Goal: Task Accomplishment & Management: Use online tool/utility

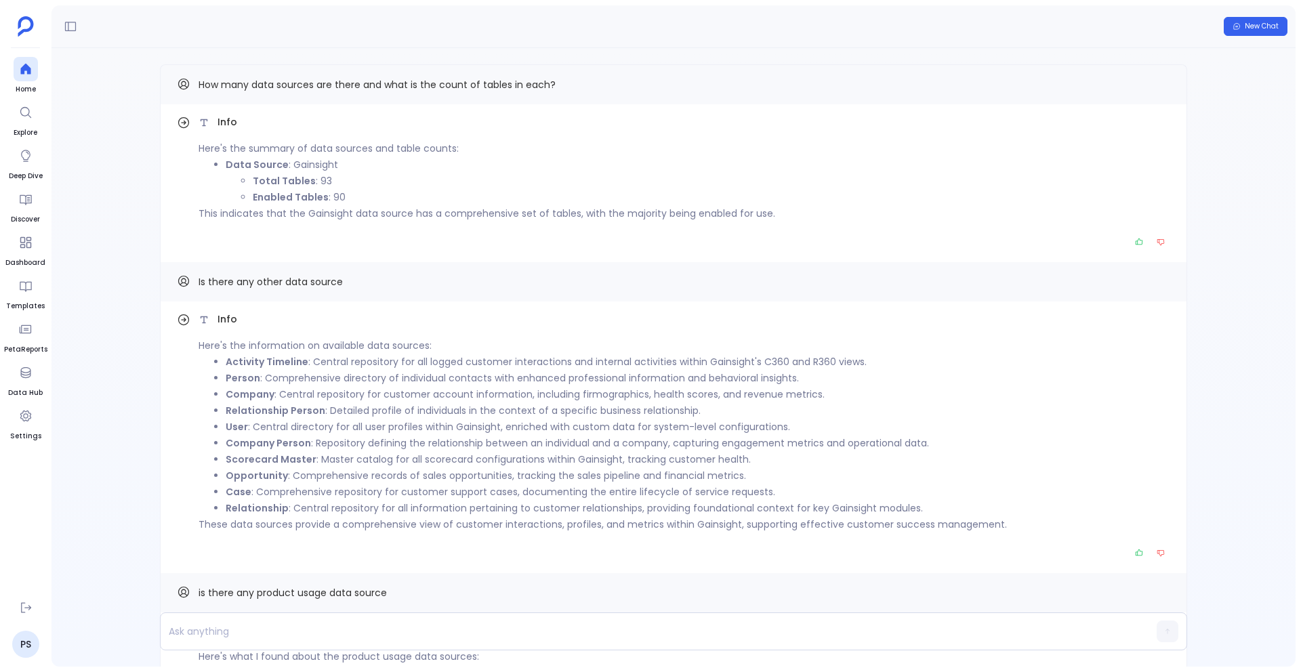
scroll to position [-18, 0]
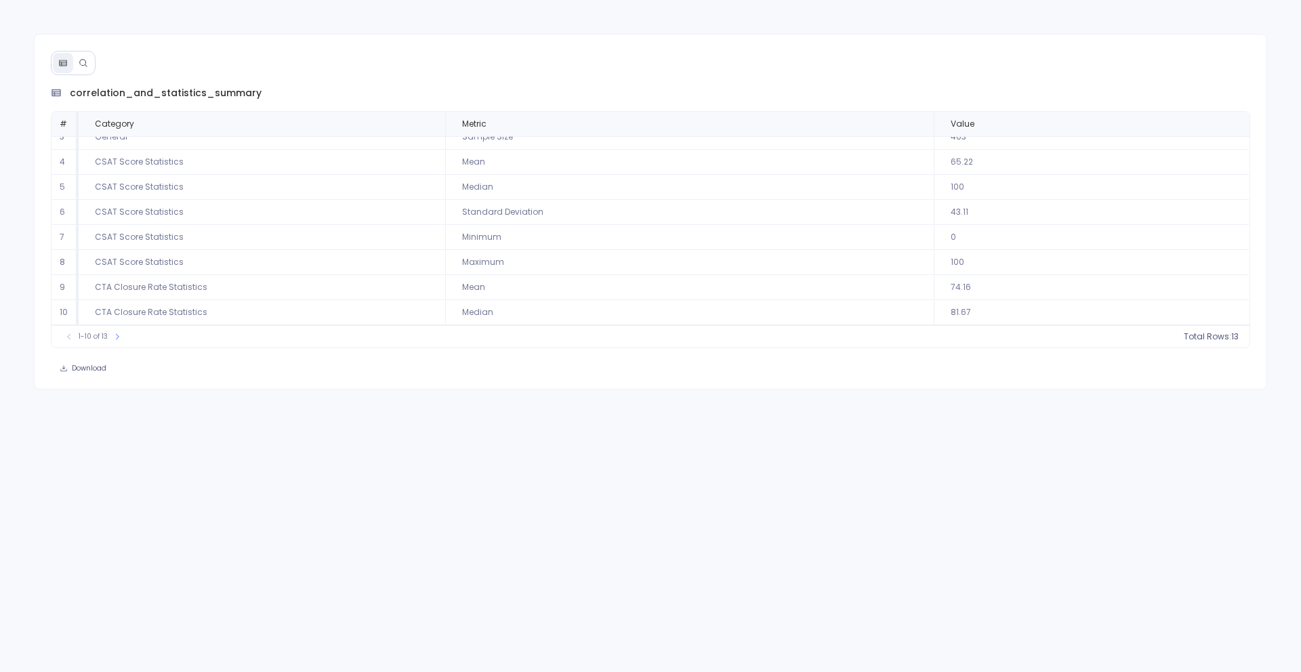
scroll to position [62, 0]
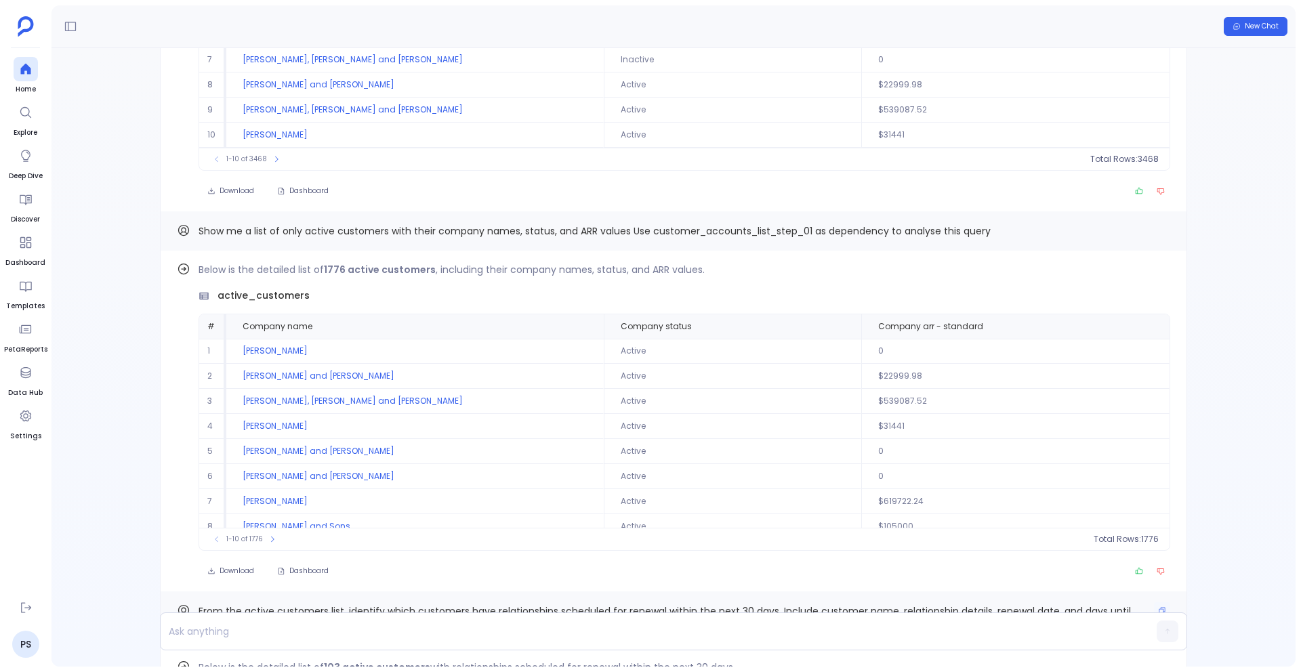
scroll to position [-1250, 0]
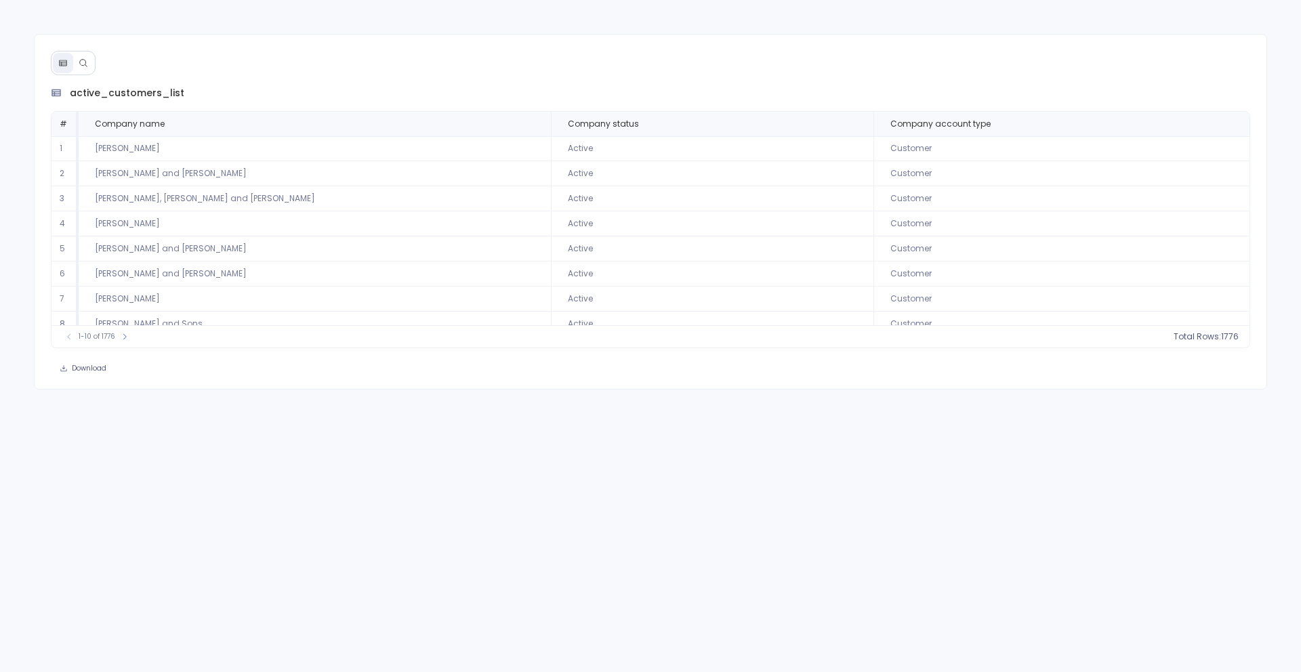
click at [84, 63] on icon at bounding box center [83, 62] width 9 height 9
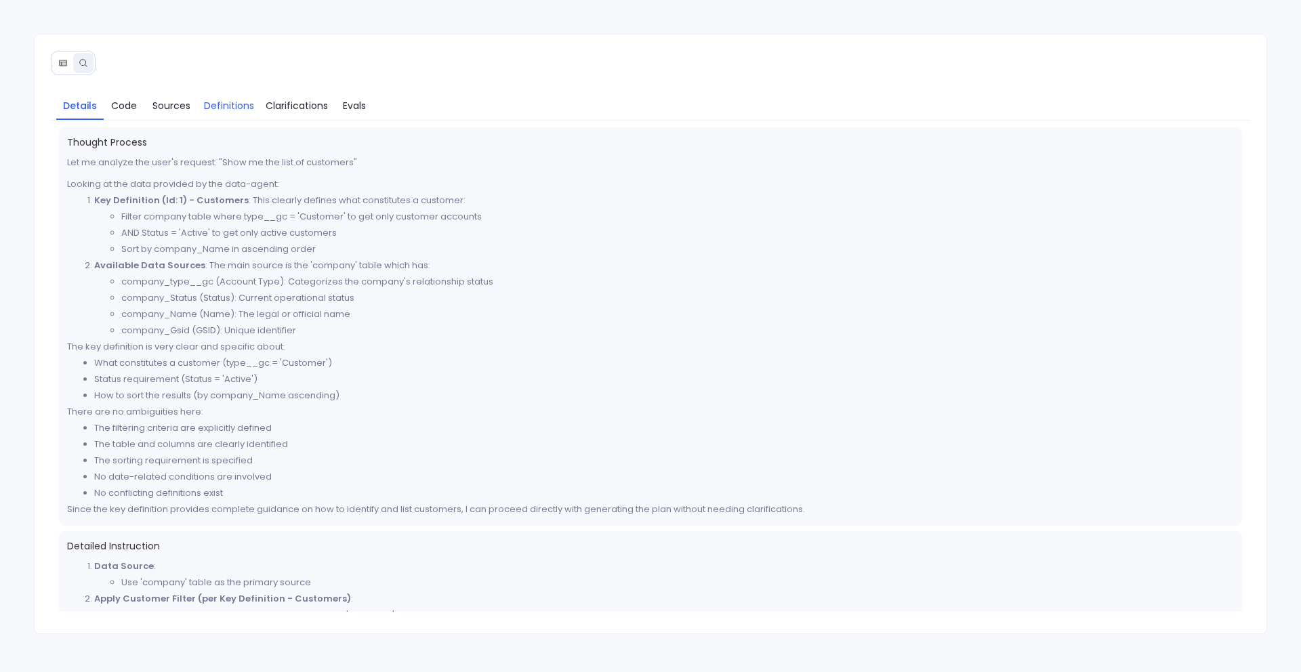
click at [244, 103] on span "Definitions" at bounding box center [229, 105] width 50 height 15
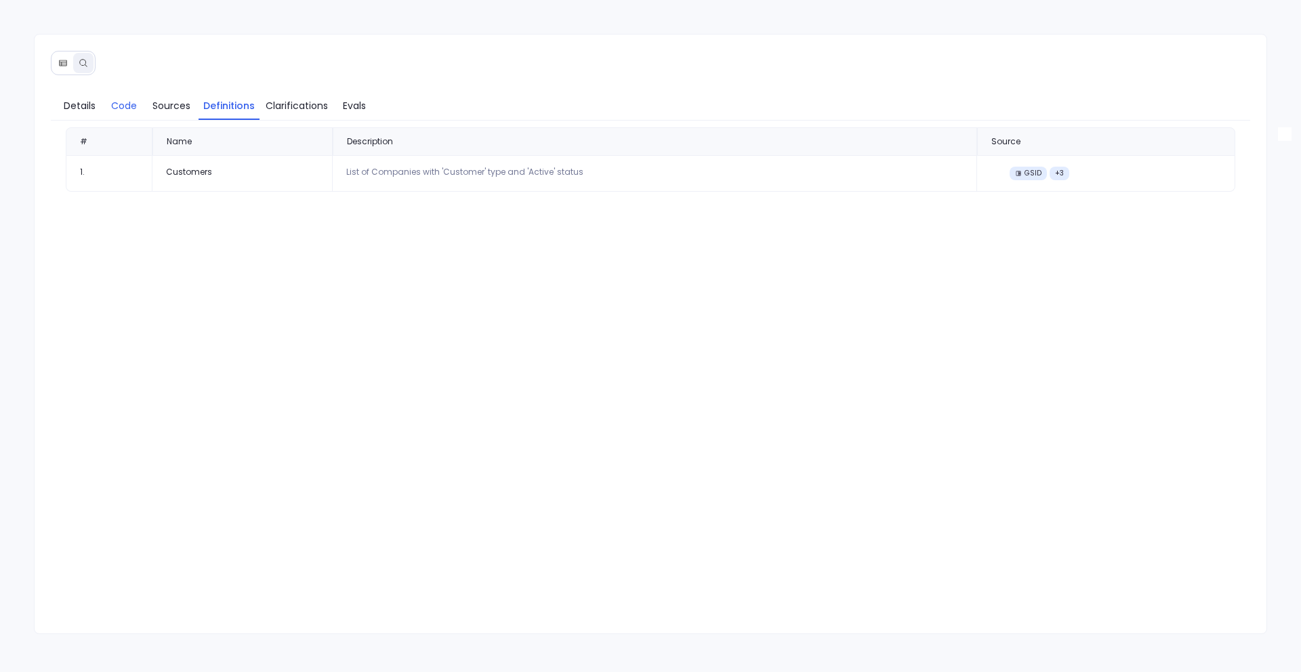
click at [129, 101] on span "Code" at bounding box center [124, 105] width 26 height 15
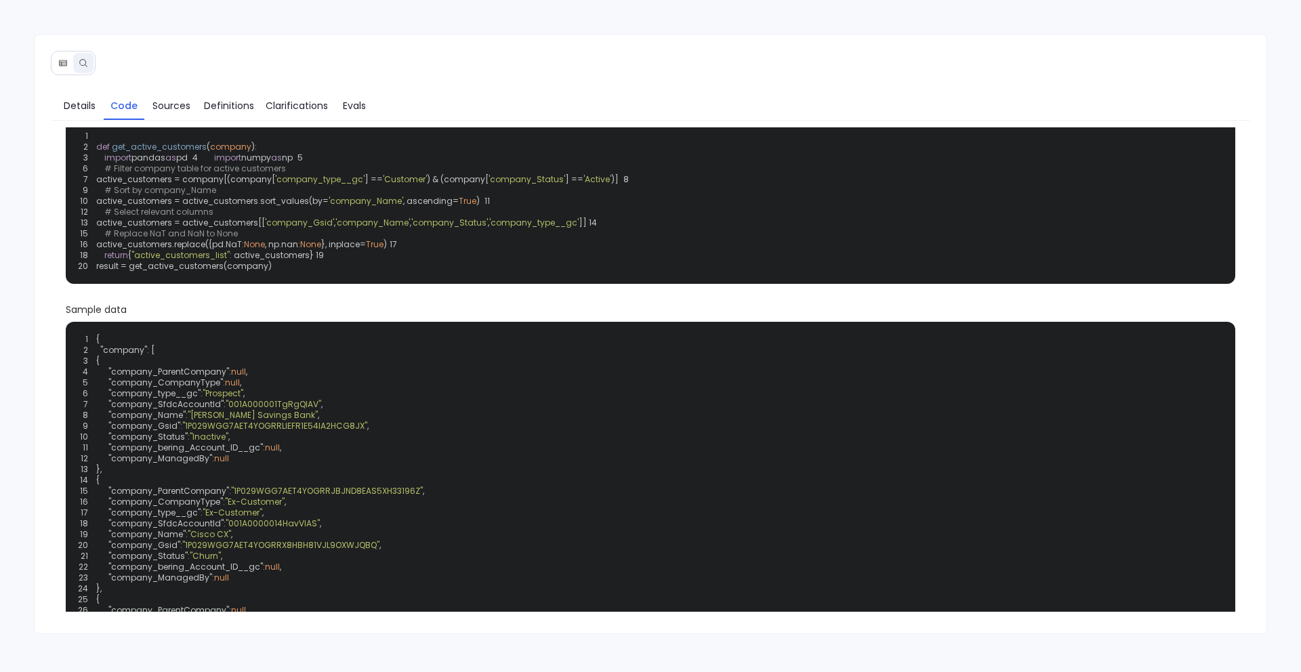
scroll to position [34, 0]
click at [343, 110] on span "Evals" at bounding box center [354, 105] width 23 height 15
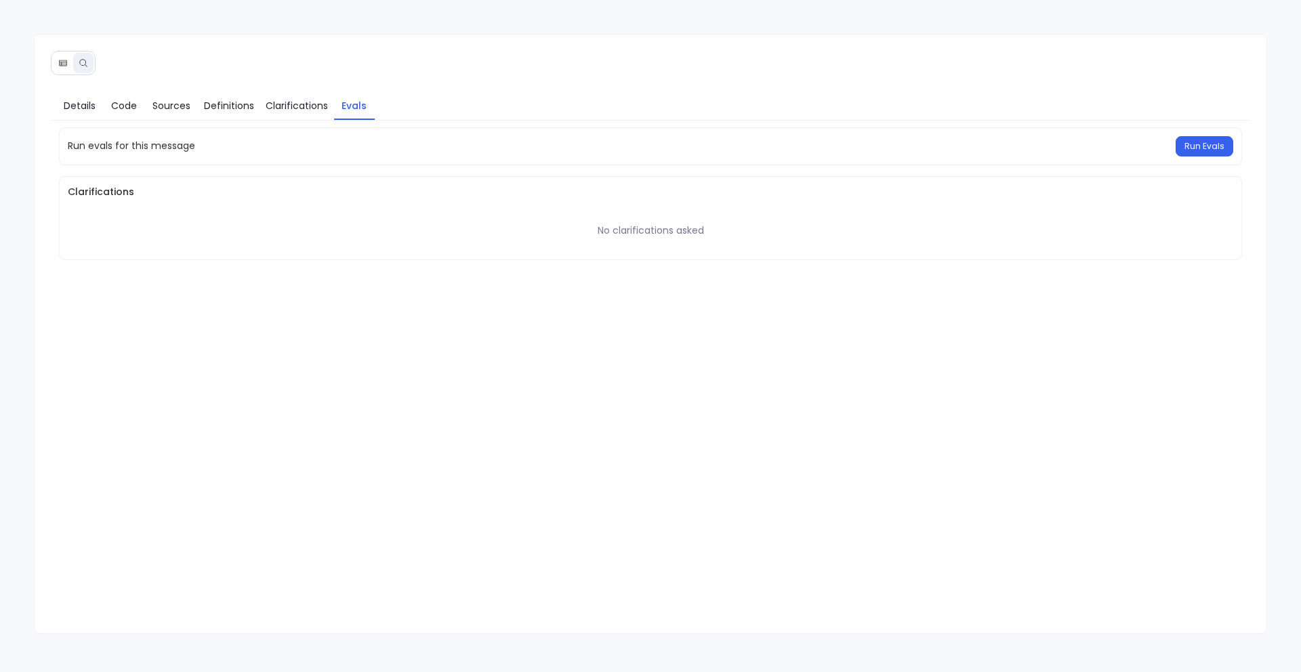
scroll to position [0, 0]
click at [1193, 138] on button "Run Evals" at bounding box center [1205, 146] width 58 height 20
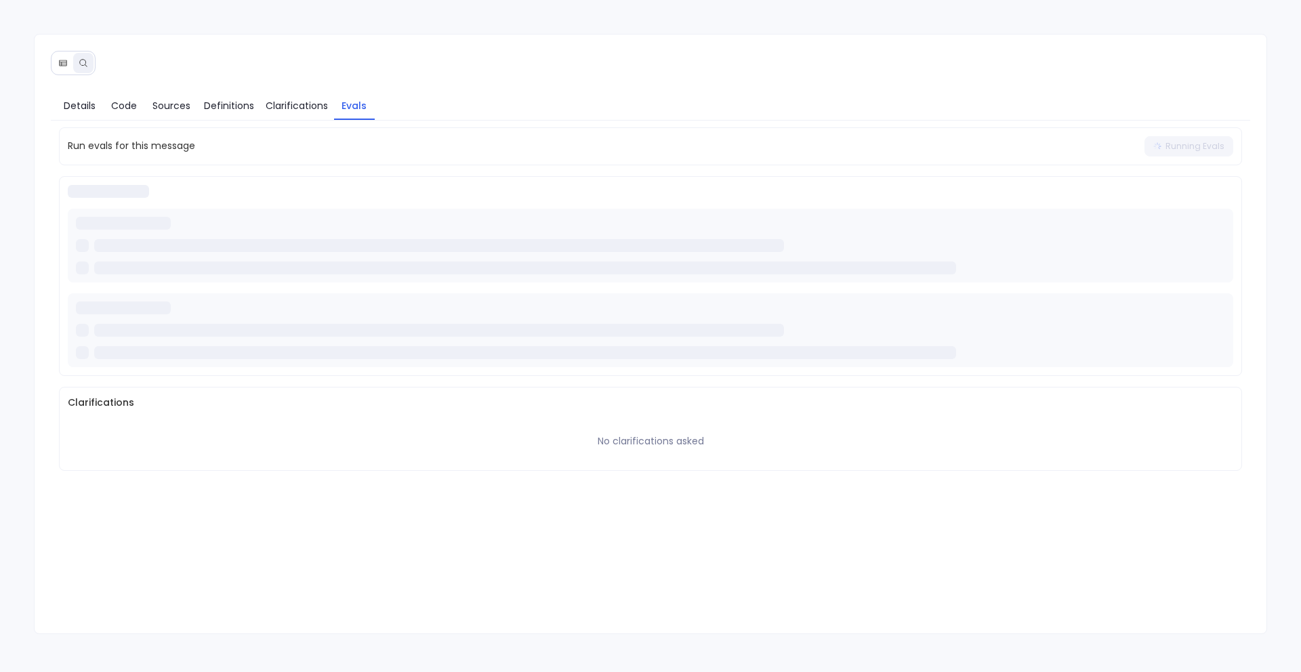
click at [520, 382] on div "Run evals for this message Running Evals Clarifications No clarifications asked" at bounding box center [651, 299] width 1184 height 344
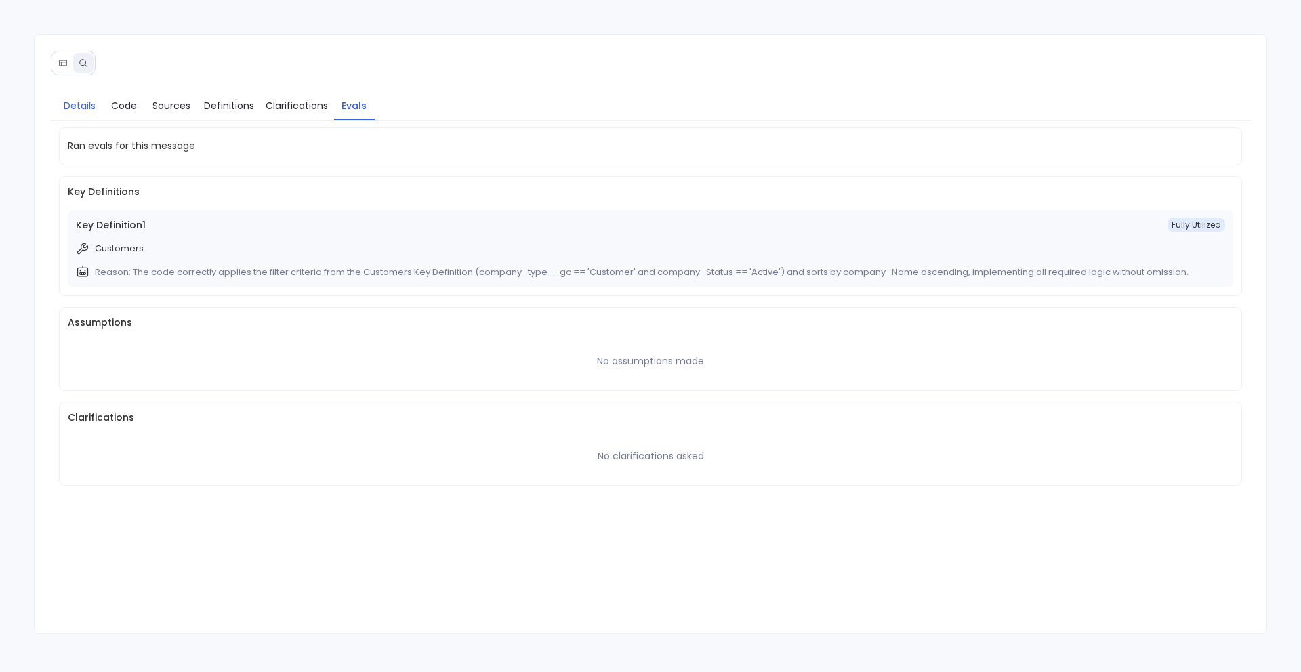
click at [91, 112] on link "Details" at bounding box center [79, 105] width 47 height 28
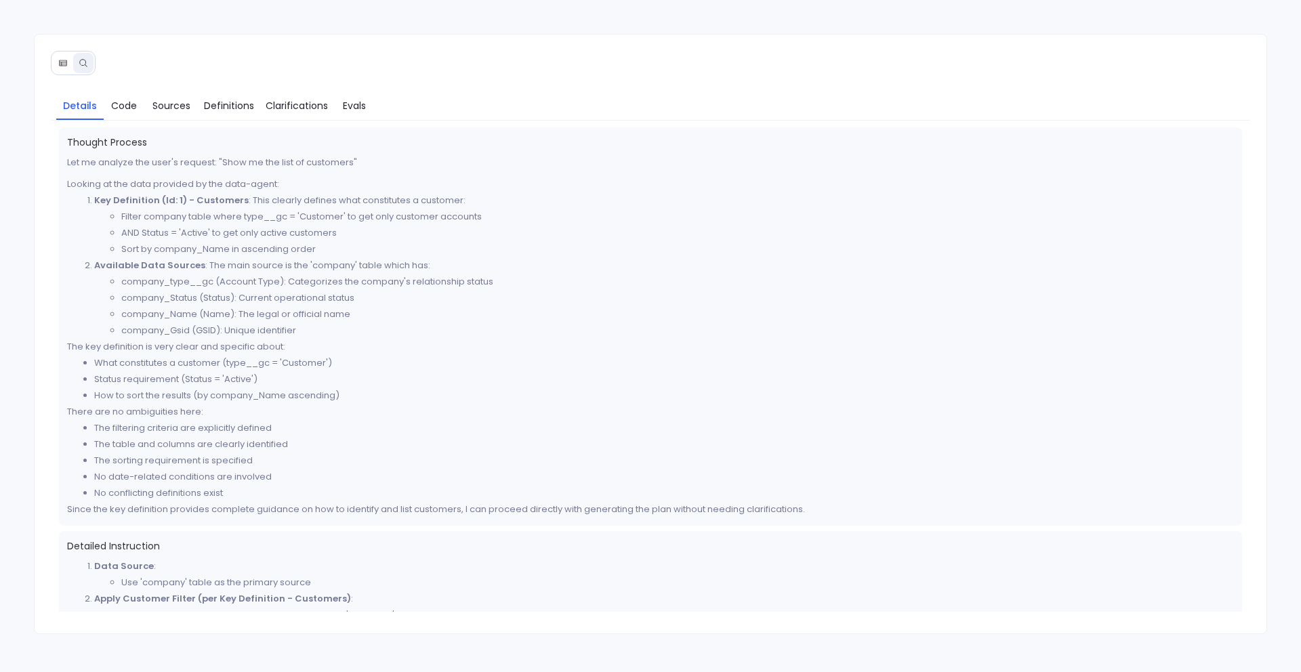
click at [67, 62] on button at bounding box center [63, 63] width 20 height 20
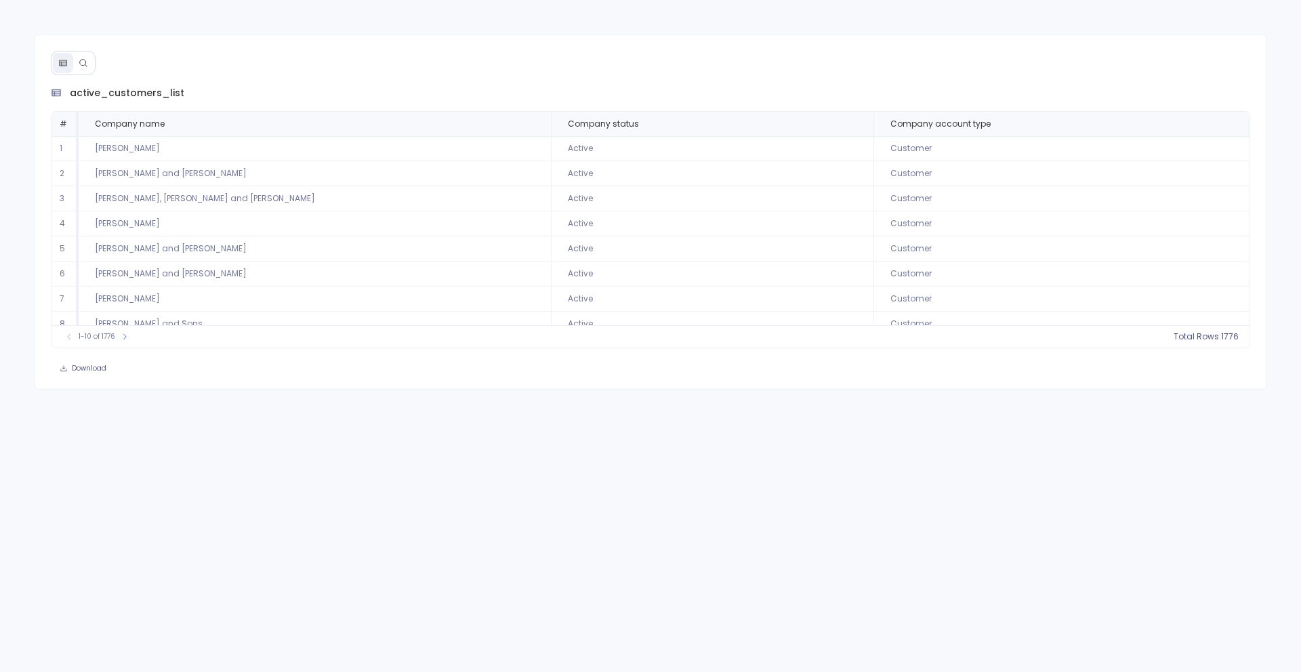
scroll to position [62, 0]
click at [125, 336] on icon at bounding box center [124, 335] width 3 height 5
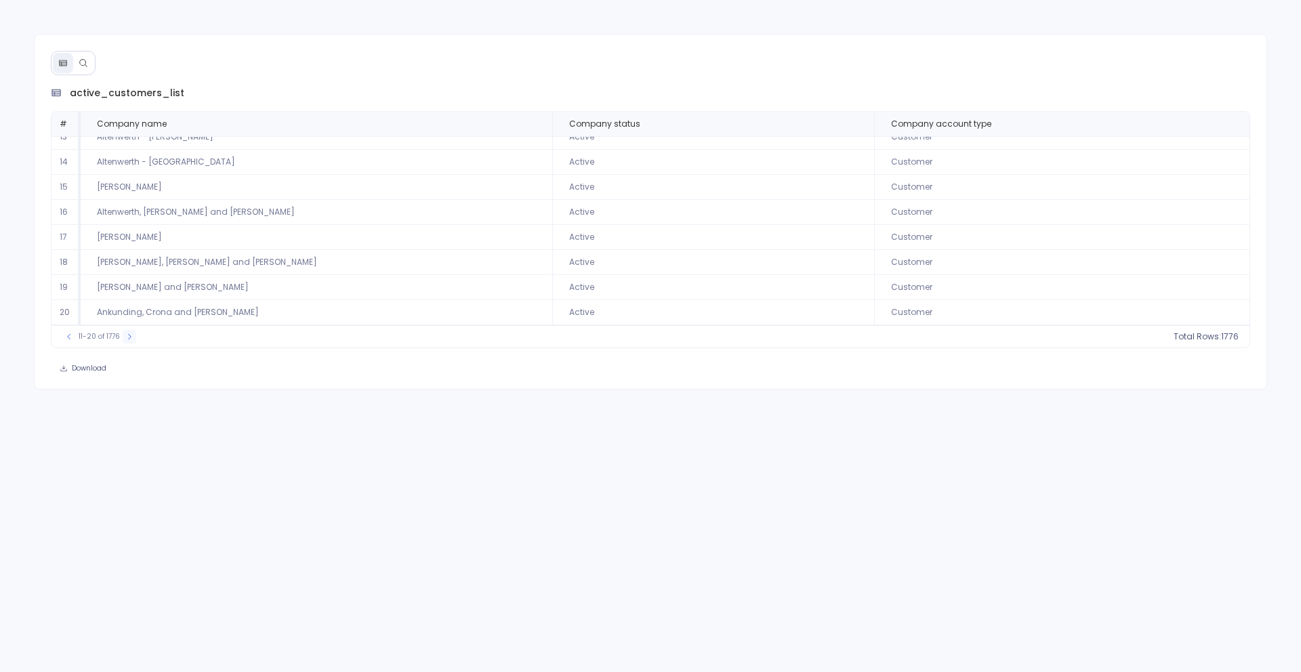
click at [125, 336] on icon at bounding box center [129, 337] width 8 height 8
click at [125, 336] on button at bounding box center [131, 337] width 14 height 14
click at [125, 336] on button at bounding box center [132, 337] width 14 height 14
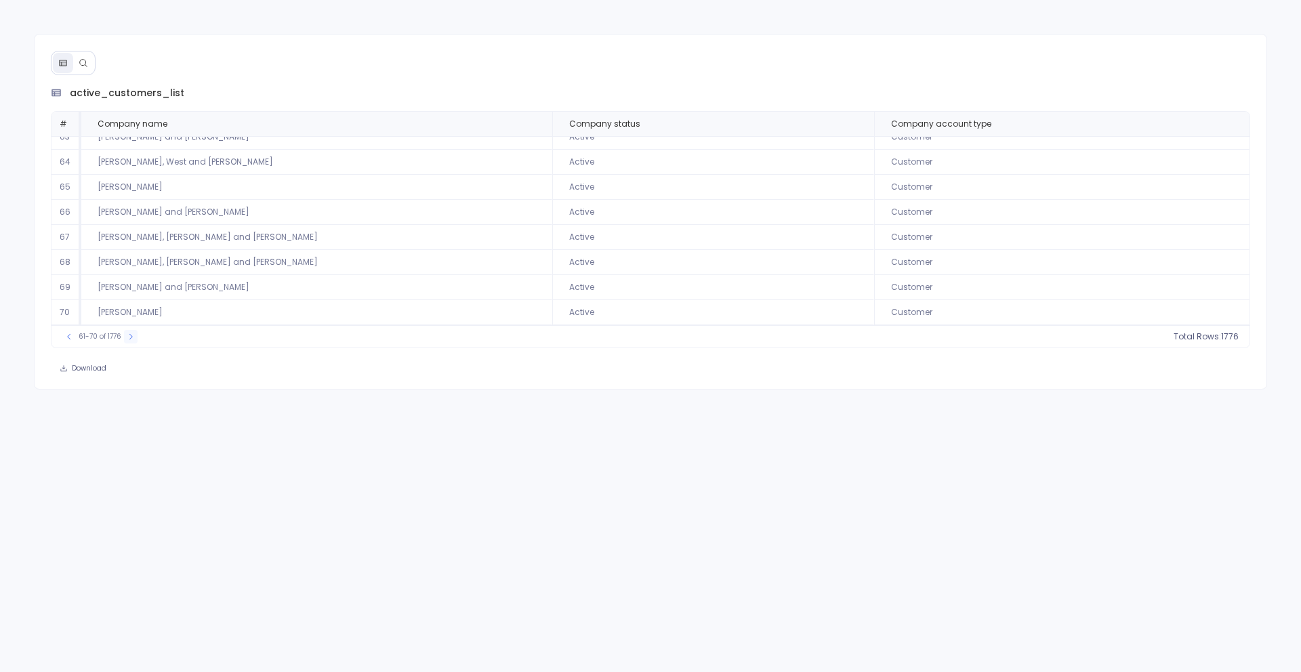
click at [127, 336] on icon at bounding box center [131, 337] width 8 height 8
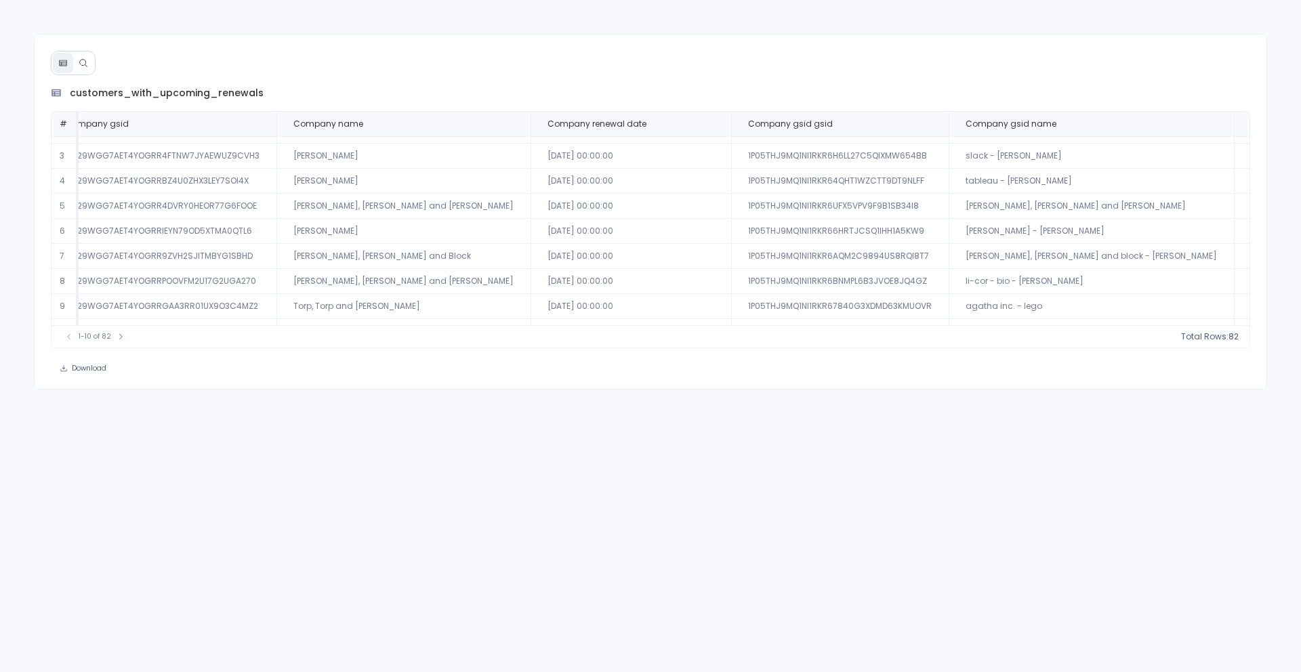
scroll to position [43, 0]
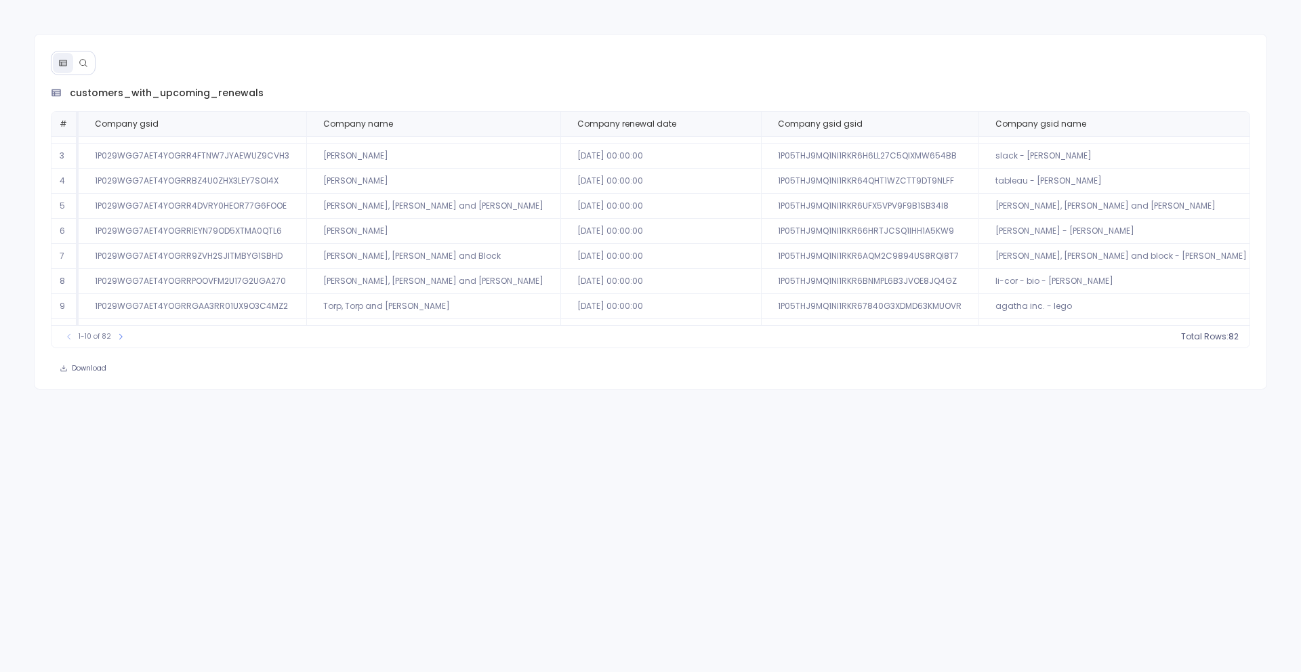
click at [82, 64] on icon at bounding box center [83, 62] width 9 height 9
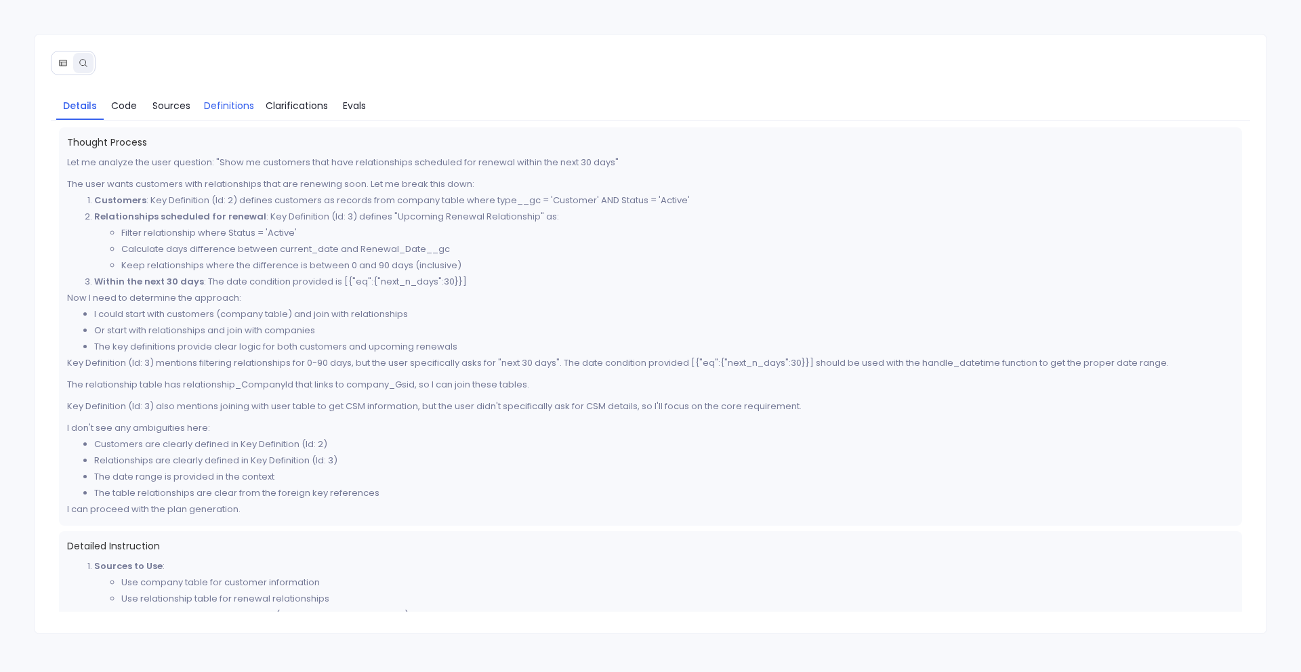
click at [230, 98] on span "Definitions" at bounding box center [229, 105] width 50 height 15
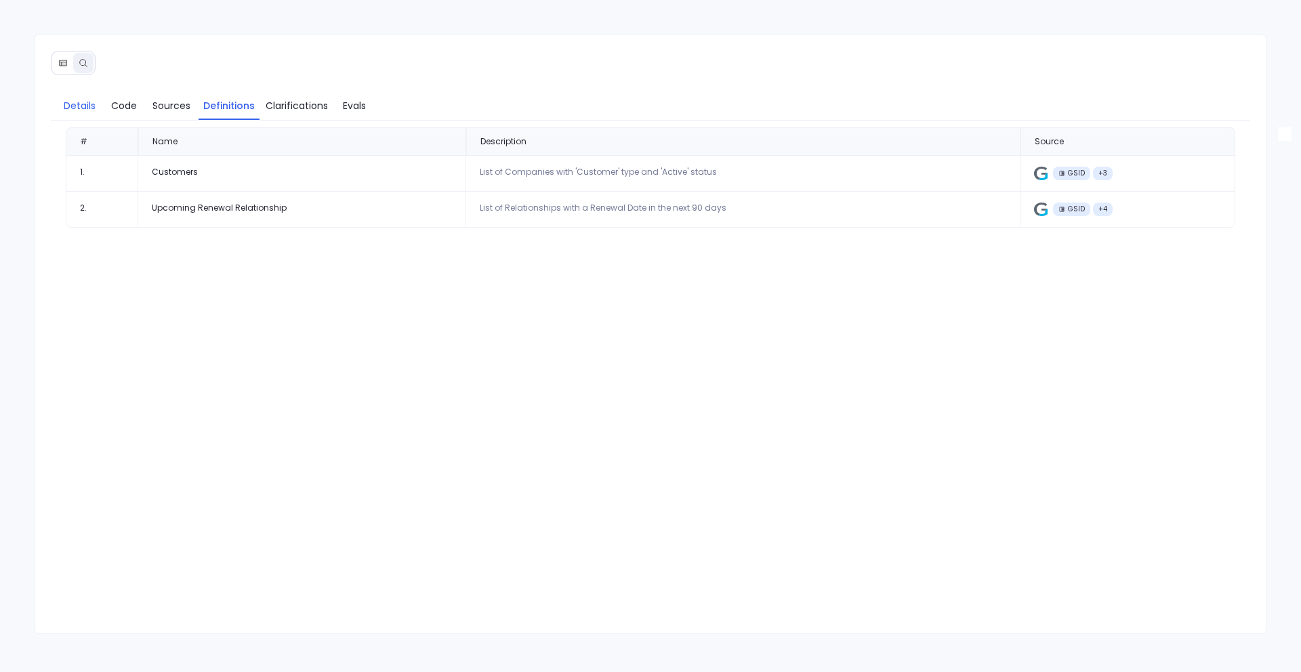
click at [72, 109] on span "Details" at bounding box center [80, 105] width 32 height 15
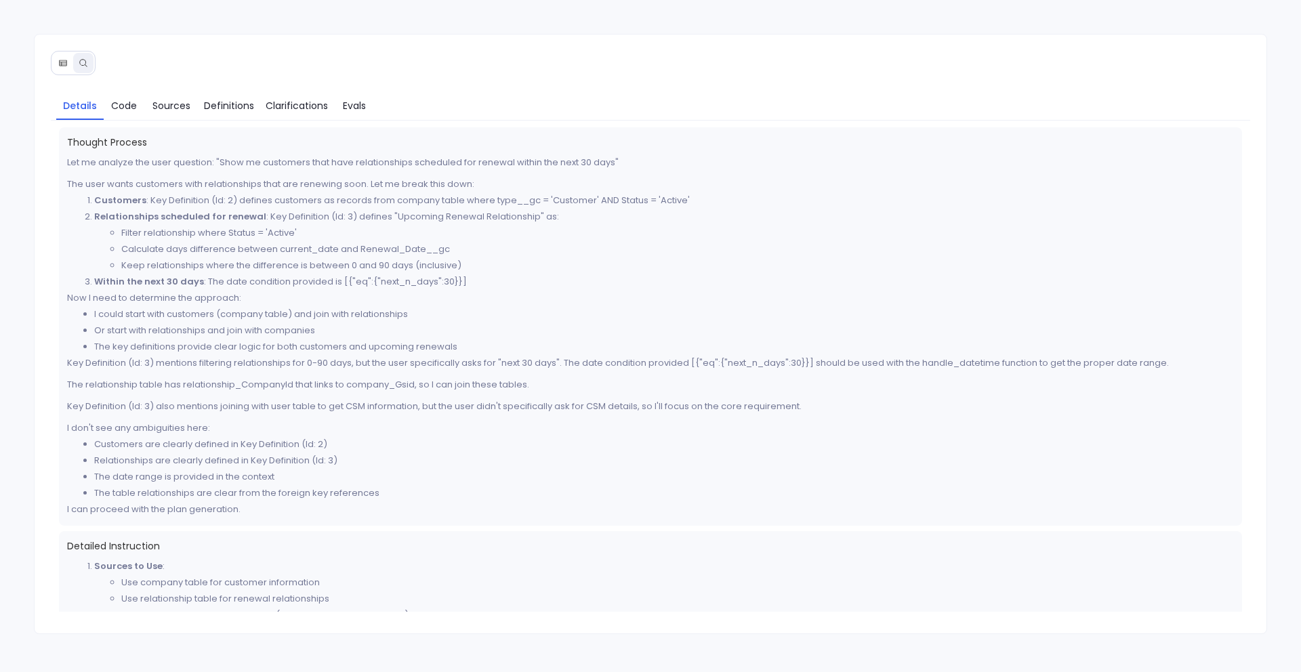
scroll to position [295, 0]
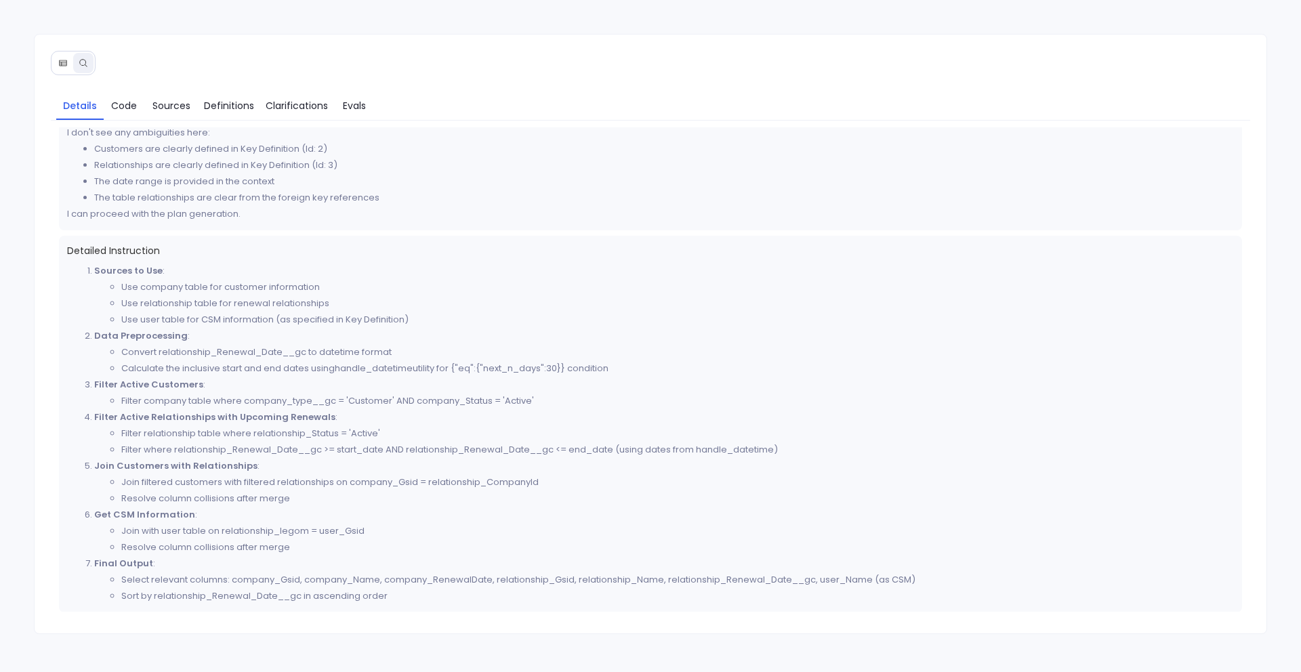
click at [54, 64] on button at bounding box center [63, 63] width 20 height 20
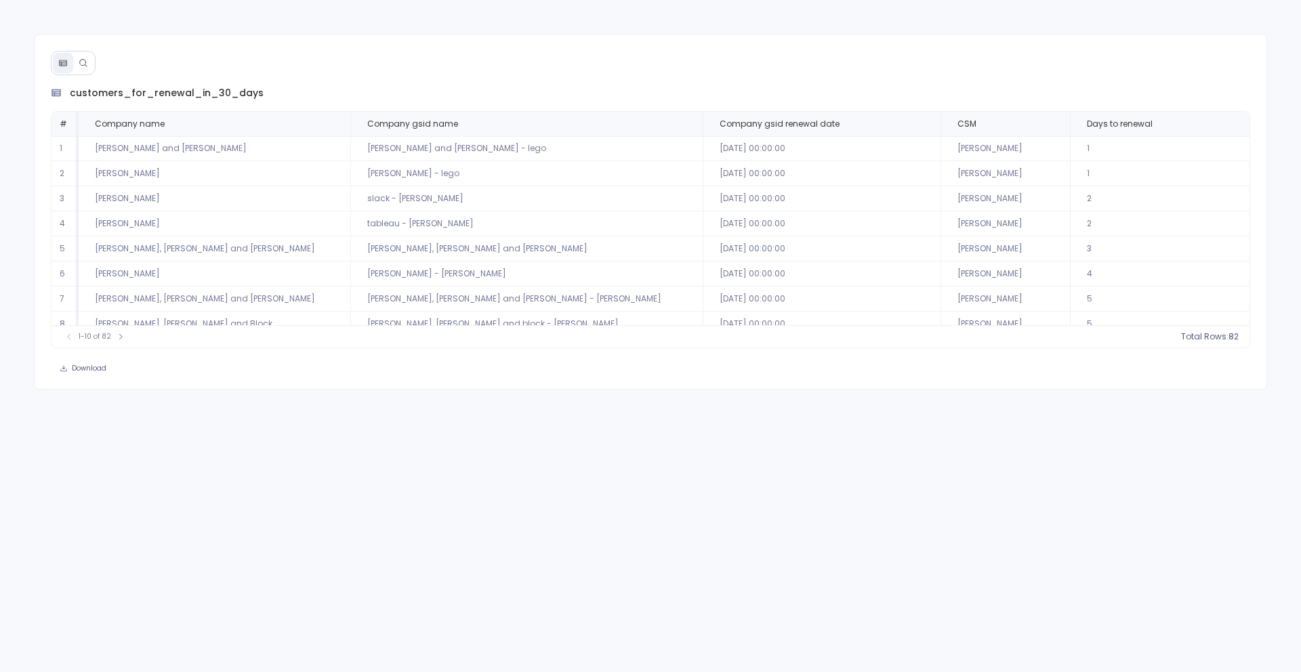
click at [94, 68] on div at bounding box center [73, 63] width 45 height 24
click at [71, 66] on button at bounding box center [63, 63] width 20 height 20
click at [84, 72] on button at bounding box center [83, 63] width 20 height 20
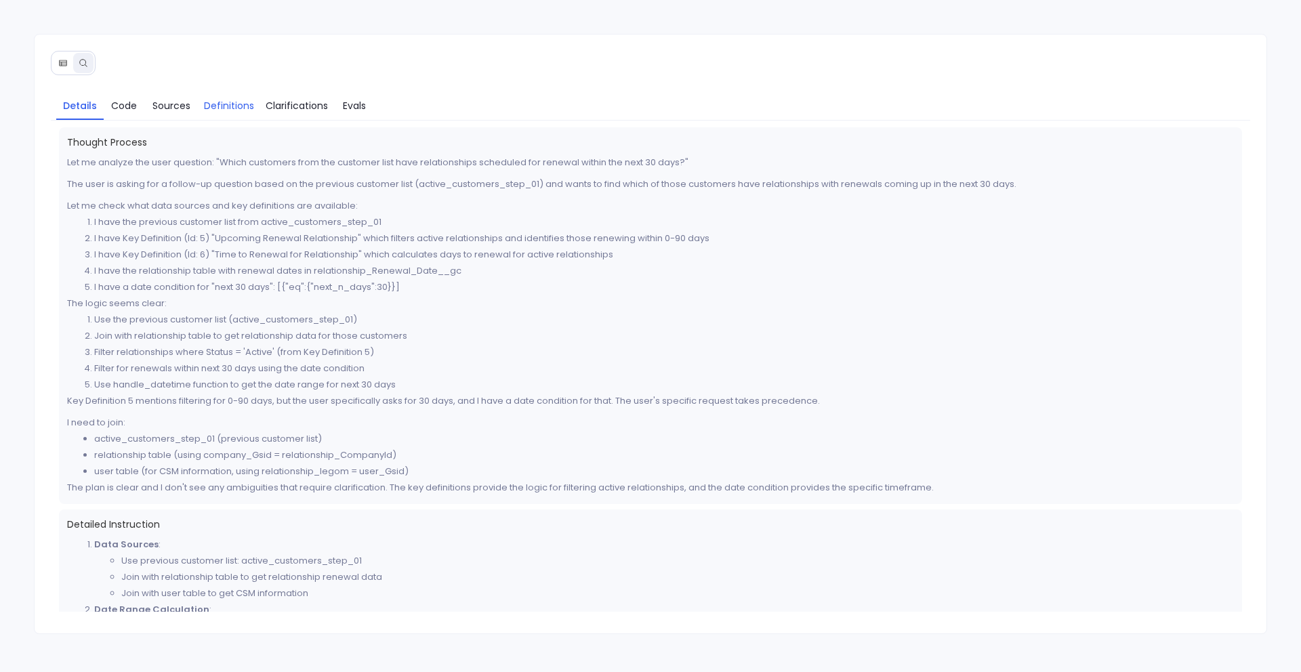
click at [234, 112] on link "Definitions" at bounding box center [229, 105] width 61 height 28
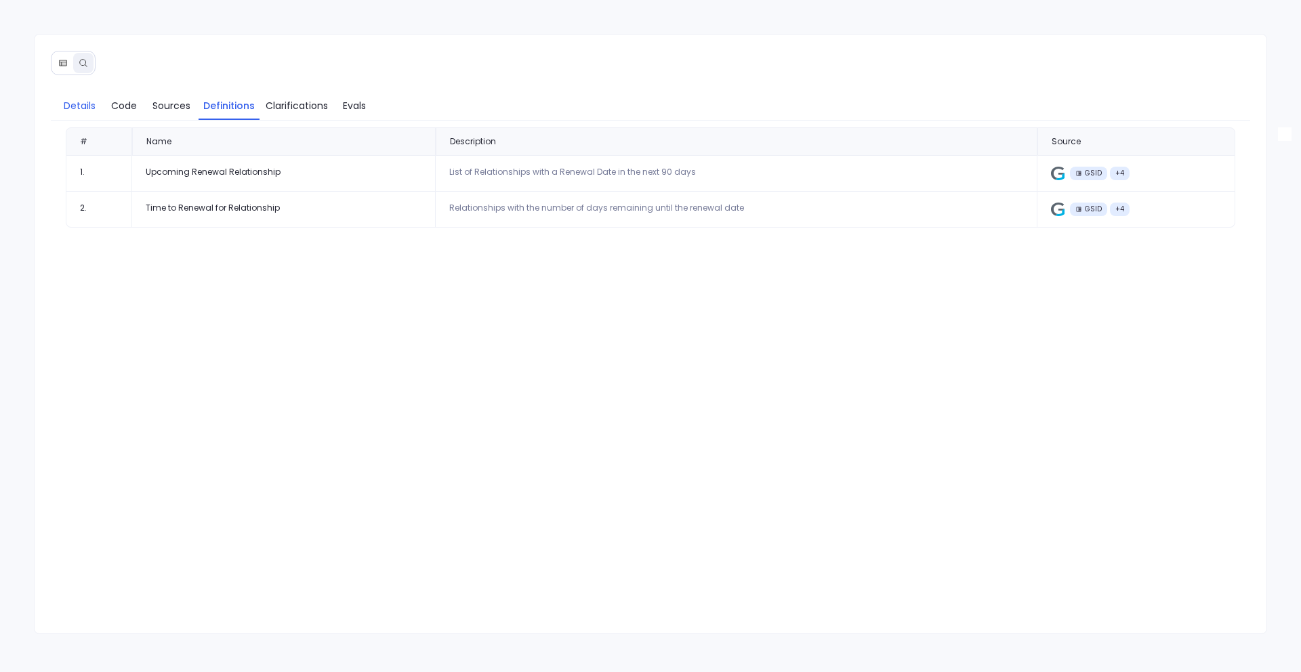
click at [68, 114] on link "Details" at bounding box center [79, 105] width 47 height 28
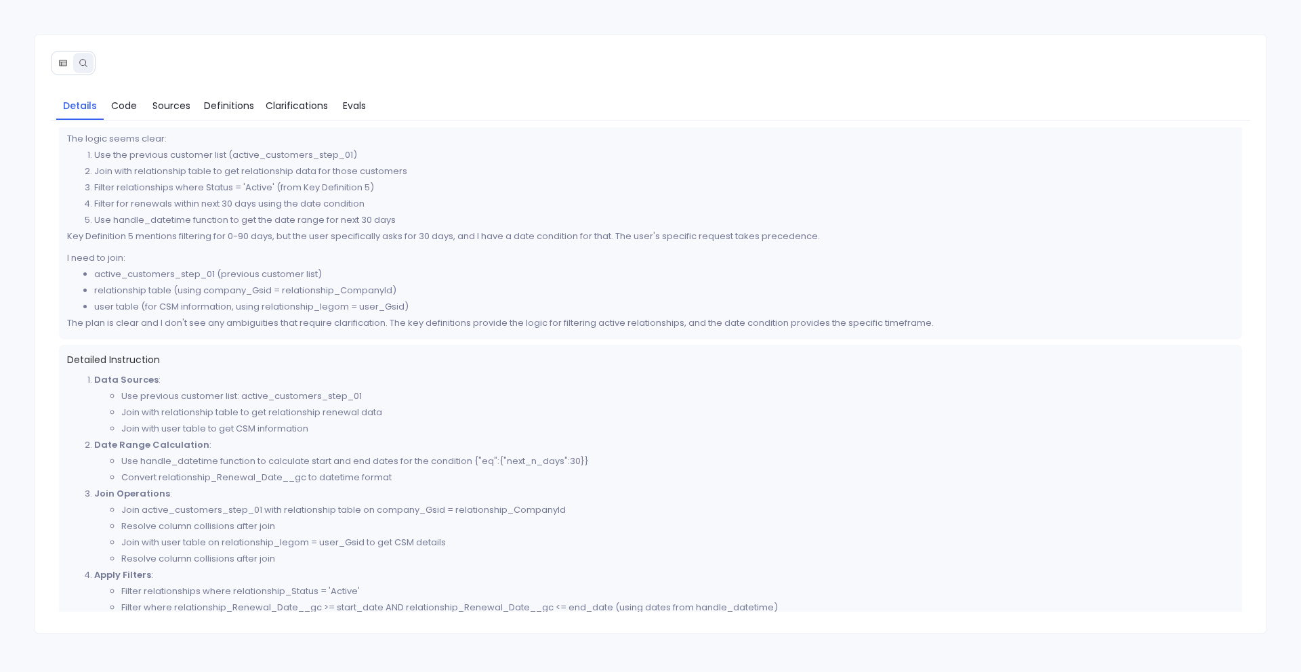
scroll to position [274, 0]
